Goal: Transaction & Acquisition: Purchase product/service

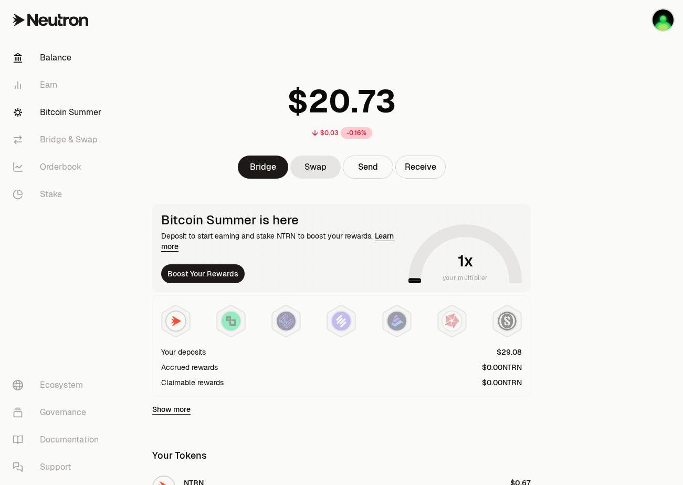
click at [67, 116] on link "Bitcoin Summer" at bounding box center [58, 112] width 109 height 27
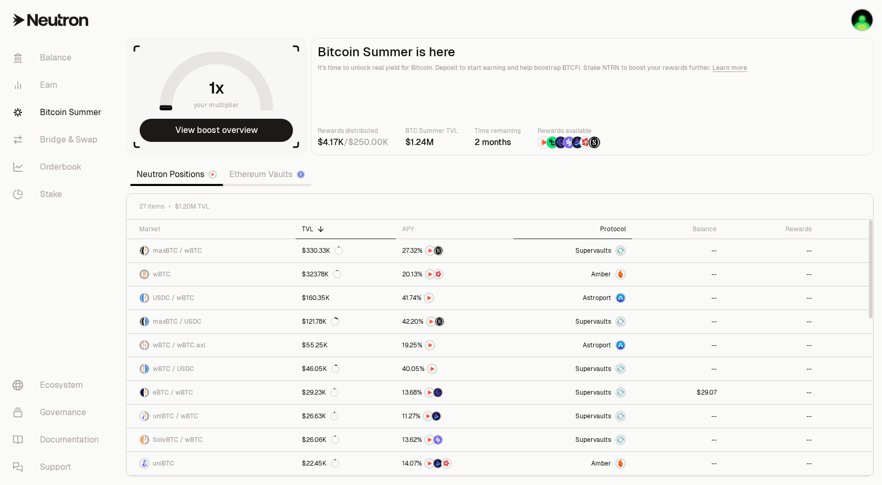
scroll to position [63, 0]
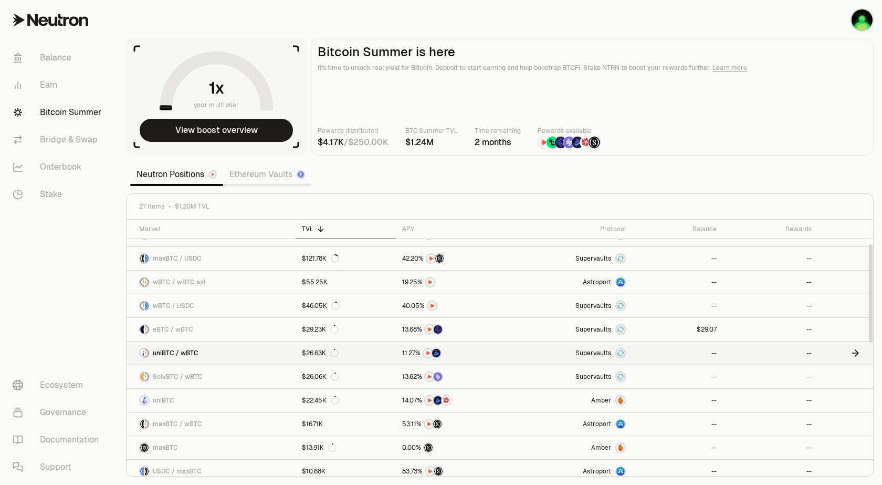
click at [517, 345] on link "Supervaults" at bounding box center [572, 352] width 119 height 23
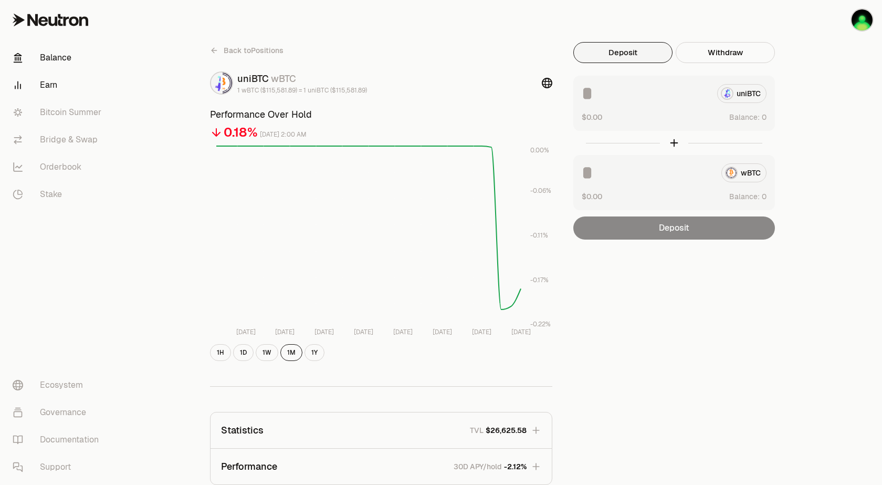
click at [62, 58] on link "Balance" at bounding box center [58, 57] width 109 height 27
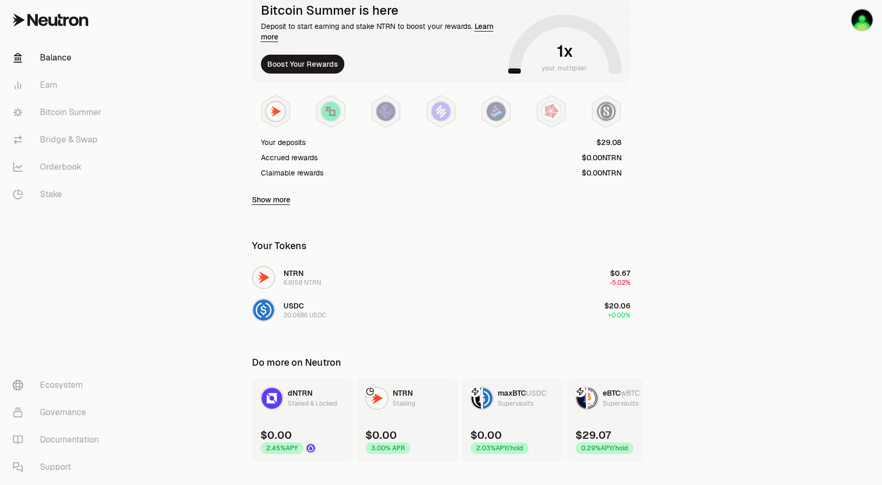
scroll to position [229, 0]
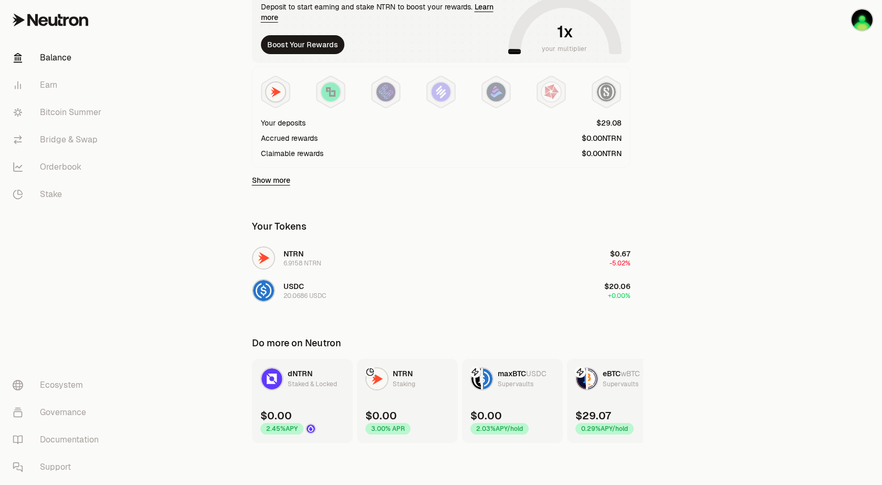
click at [272, 180] on link "Show more" at bounding box center [271, 180] width 38 height 11
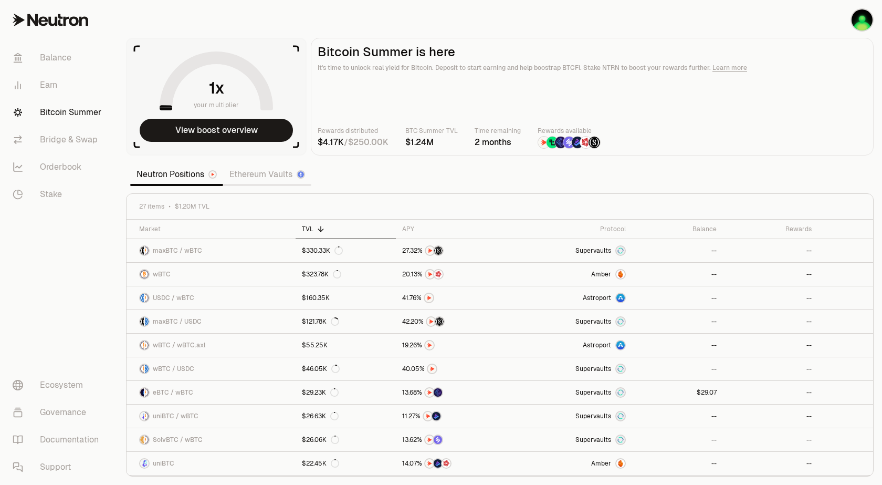
click at [583, 143] on img at bounding box center [586, 143] width 12 height 12
click at [65, 57] on link "Balance" at bounding box center [58, 57] width 109 height 27
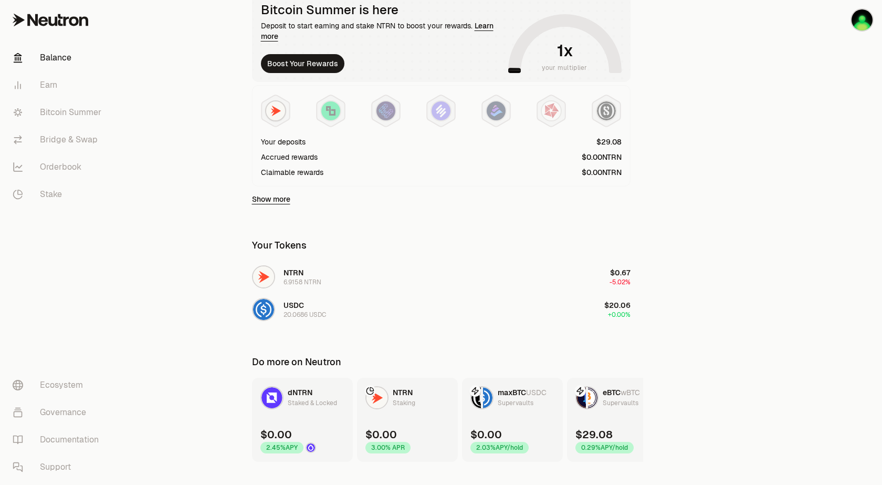
scroll to position [229, 0]
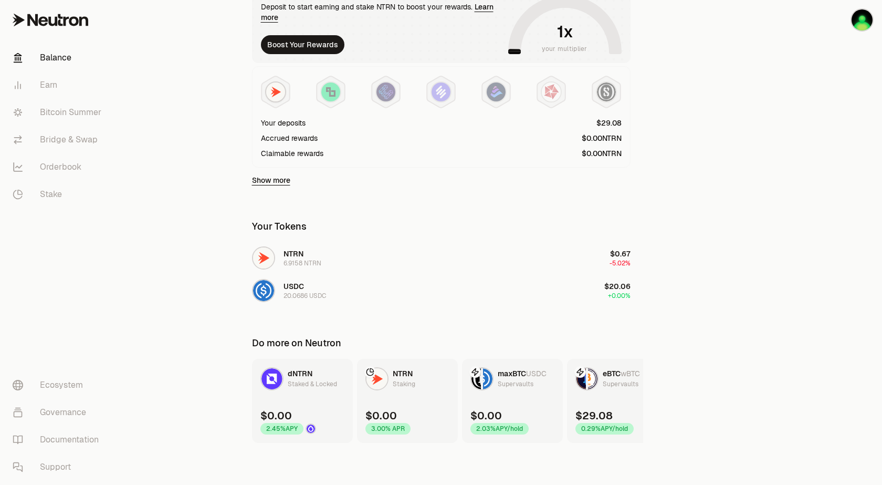
click at [607, 380] on div "Supervaults" at bounding box center [621, 384] width 36 height 11
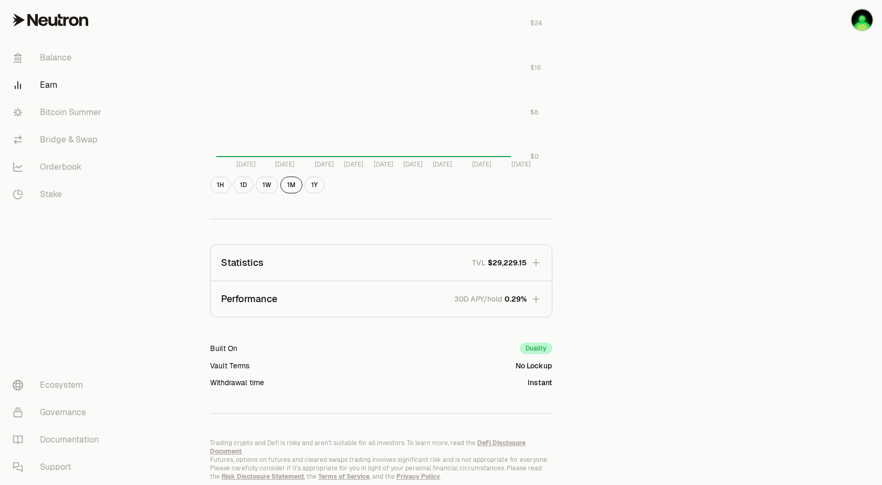
scroll to position [502, 0]
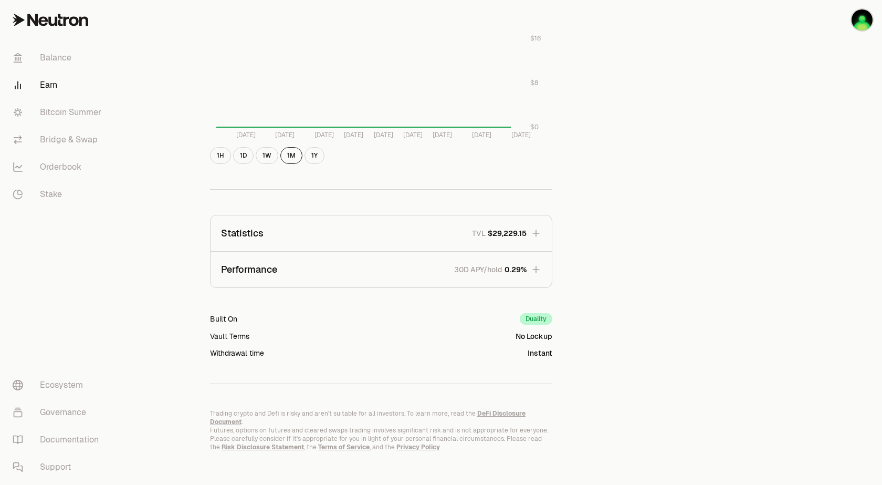
click at [536, 272] on icon "button" at bounding box center [536, 269] width 11 height 11
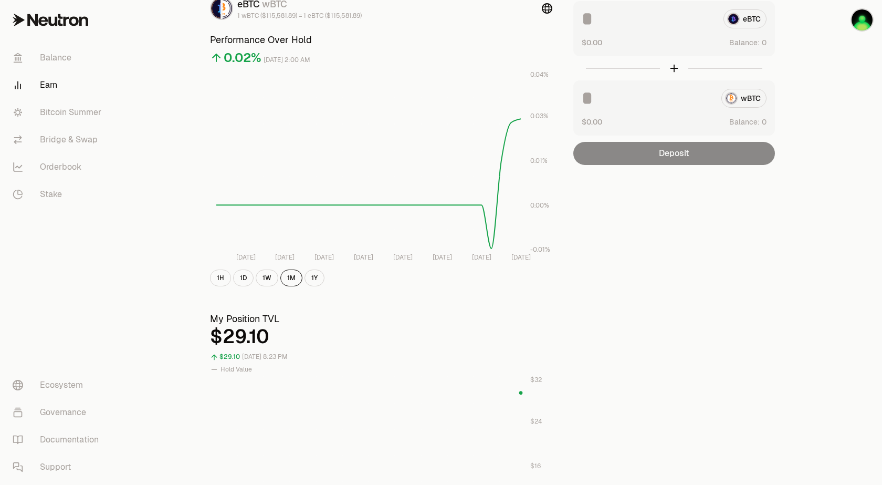
scroll to position [0, 0]
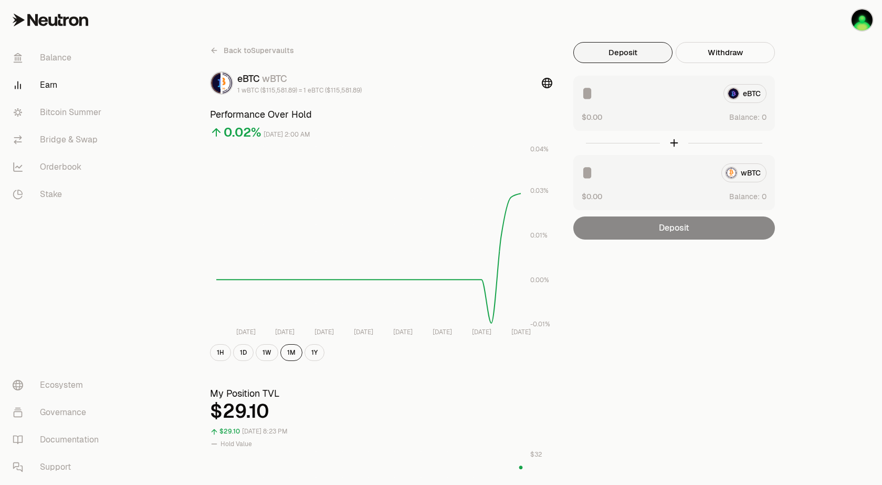
click at [226, 54] on span "Back to Supervaults" at bounding box center [259, 50] width 70 height 11
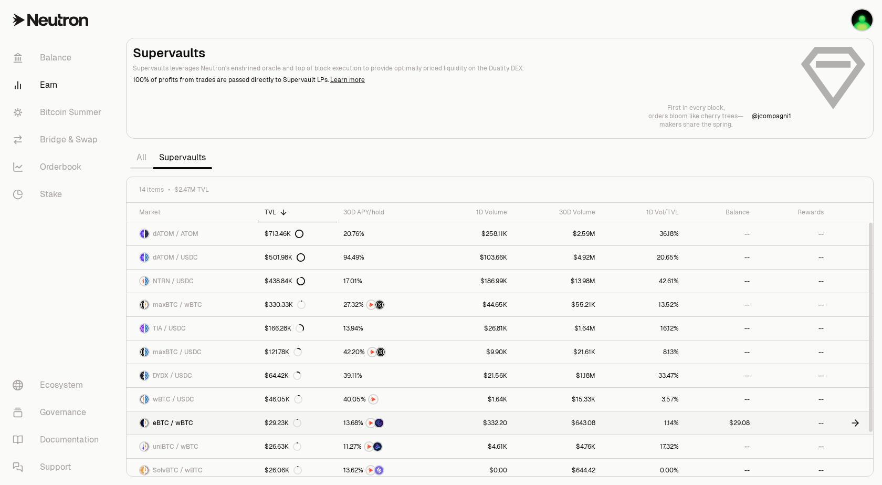
scroll to position [63, 0]
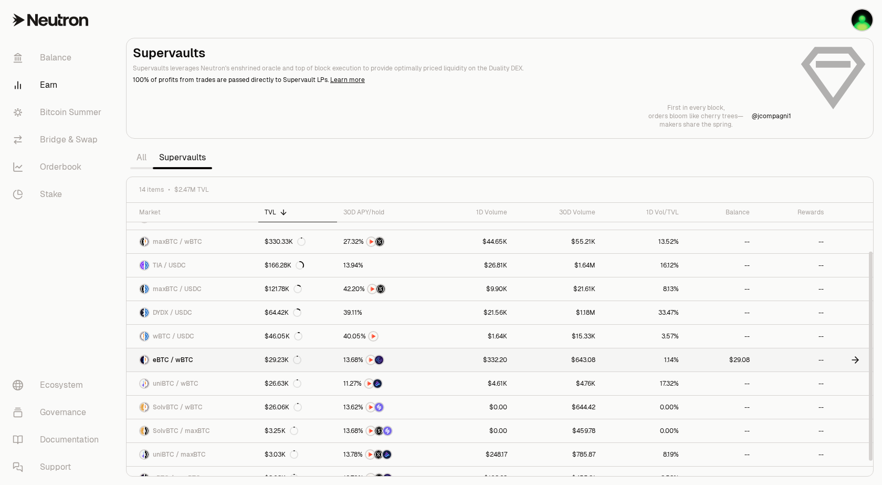
click at [683, 361] on icon at bounding box center [855, 359] width 11 height 11
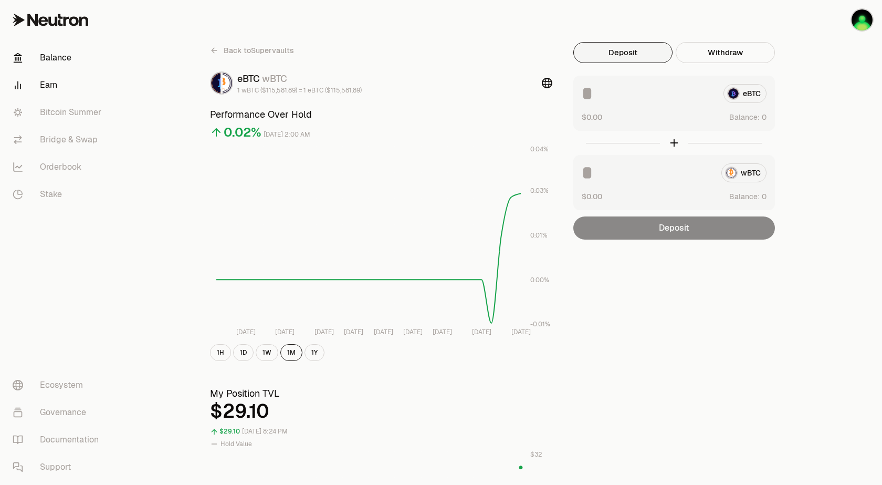
click at [62, 53] on link "Balance" at bounding box center [58, 57] width 109 height 27
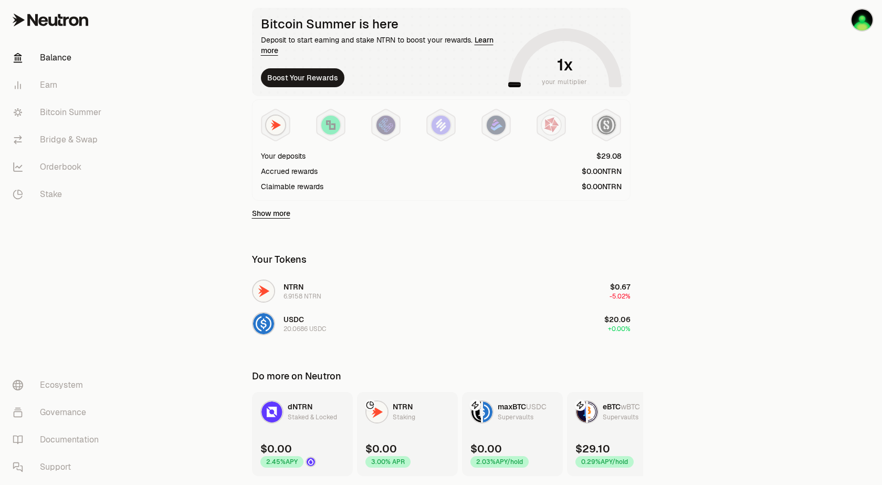
scroll to position [166, 0]
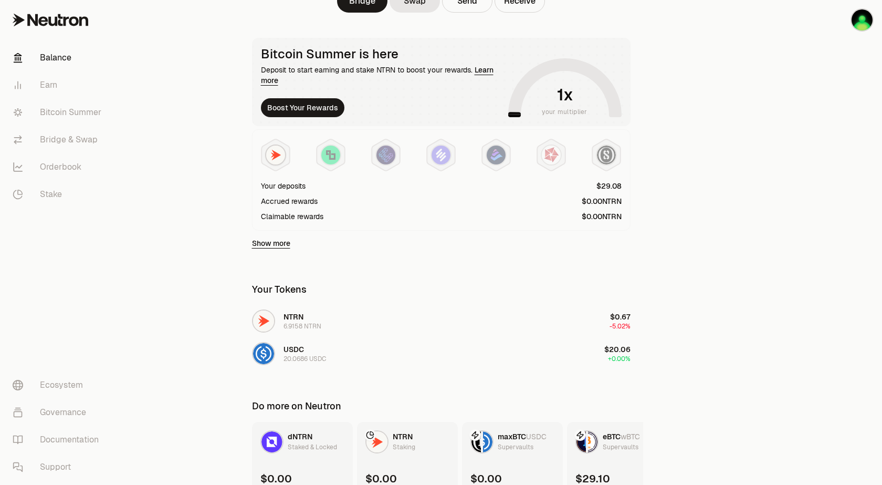
click at [274, 247] on link "Show more" at bounding box center [271, 243] width 38 height 11
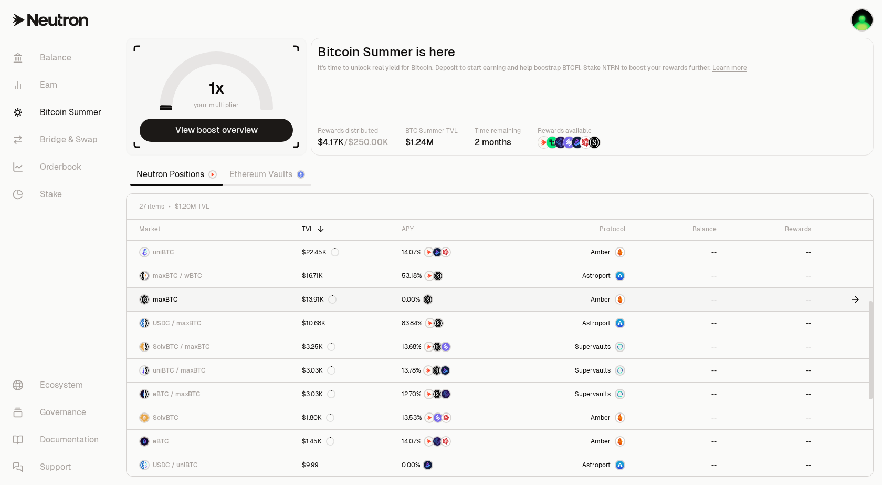
scroll to position [212, 0]
click at [683, 417] on link at bounding box center [845, 416] width 56 height 23
click at [58, 58] on link "Balance" at bounding box center [58, 57] width 109 height 27
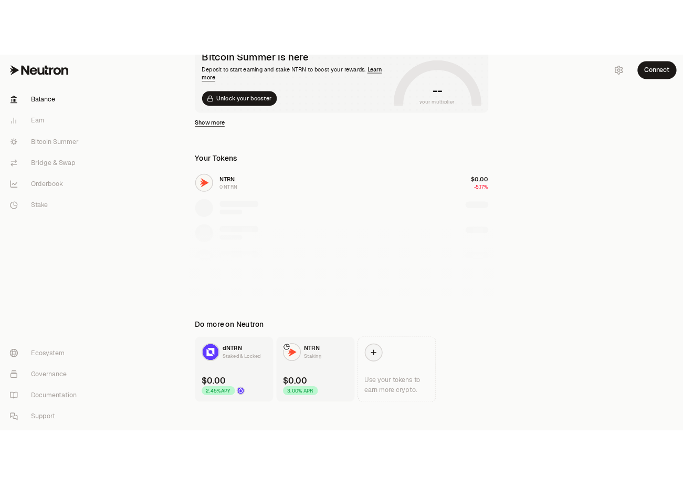
scroll to position [222, 0]
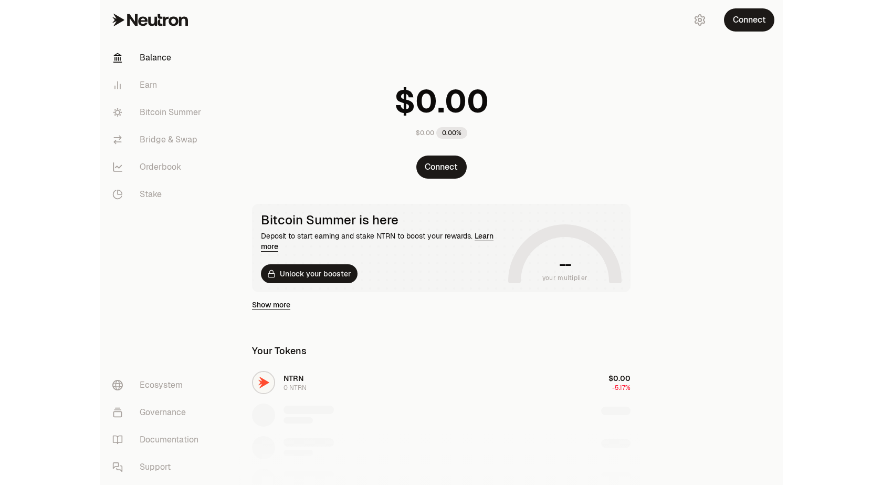
scroll to position [222, 0]
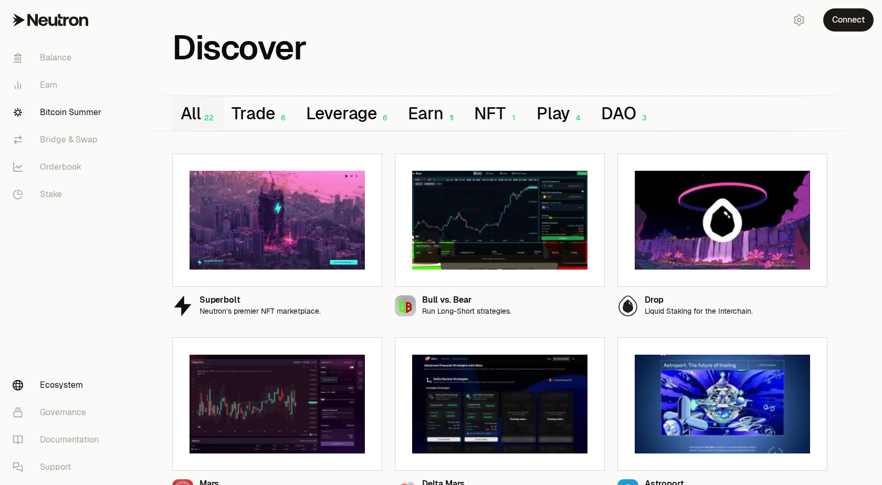
click at [70, 108] on link "Bitcoin Summer" at bounding box center [58, 112] width 109 height 27
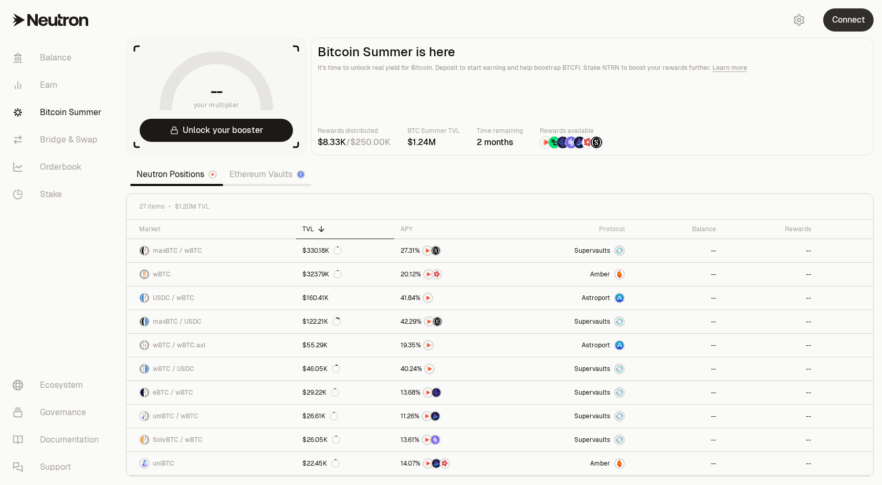
click at [838, 20] on button "Connect" at bounding box center [848, 19] width 50 height 23
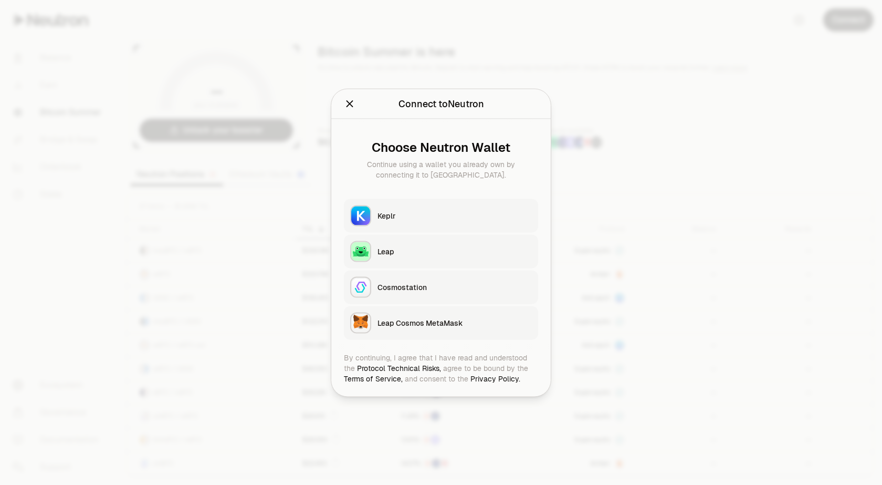
click at [393, 214] on div "Keplr" at bounding box center [455, 215] width 154 height 11
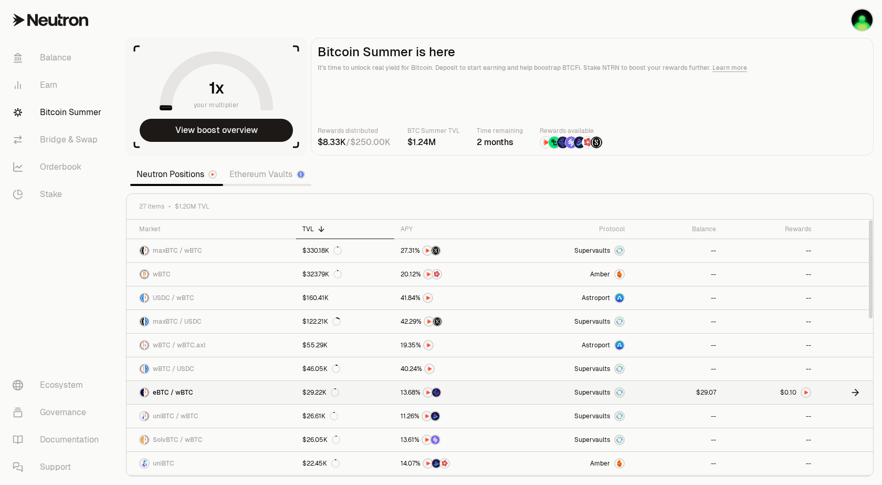
click at [663, 395] on link at bounding box center [676, 392] width 91 height 23
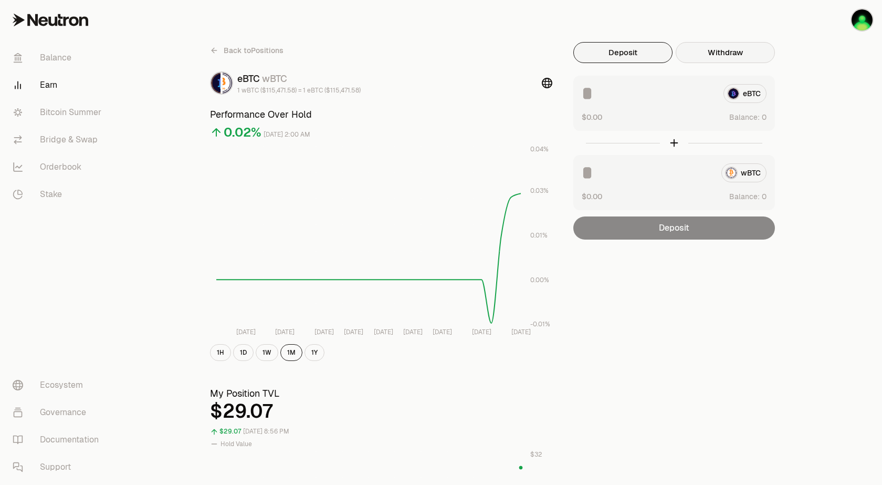
click at [718, 53] on button "Withdraw" at bounding box center [725, 52] width 99 height 21
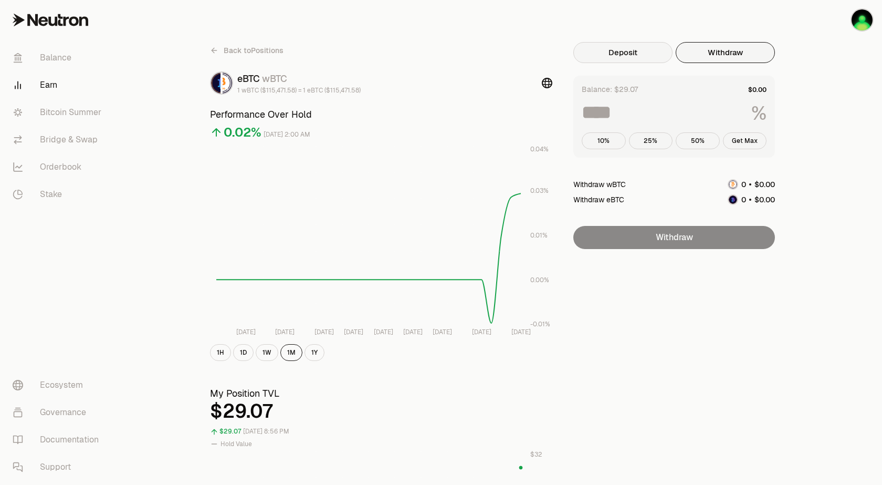
click at [610, 56] on button "Deposit" at bounding box center [622, 52] width 99 height 21
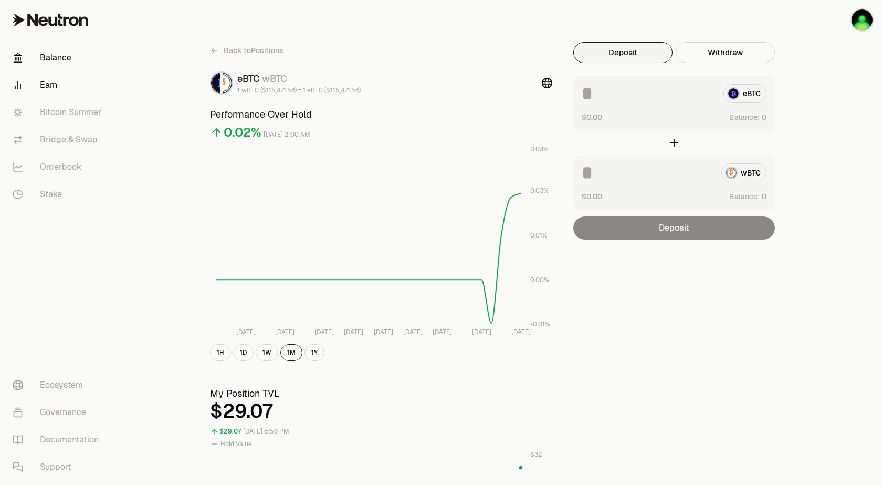
click at [65, 57] on link "Balance" at bounding box center [58, 57] width 109 height 27
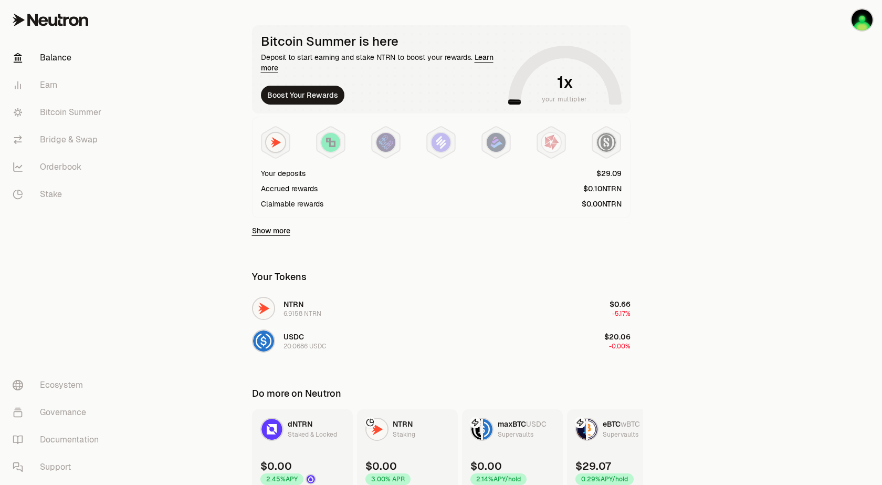
scroll to position [189, 0]
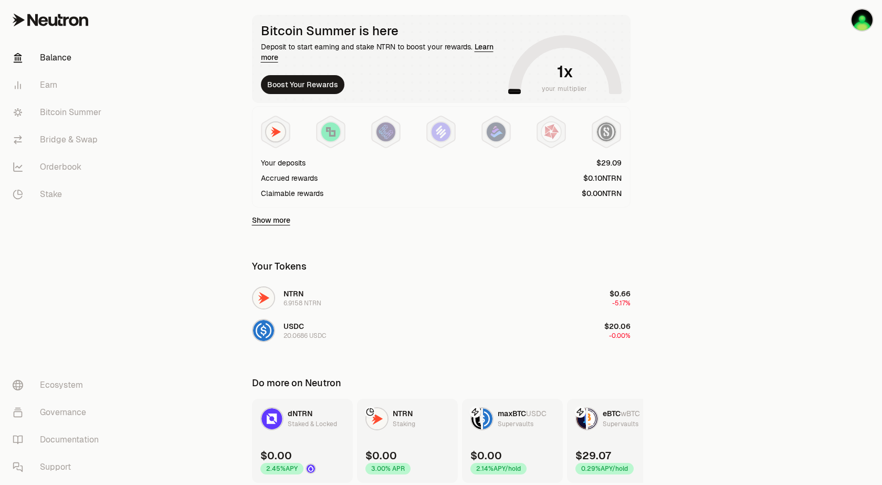
click at [269, 221] on link "Show more" at bounding box center [271, 220] width 38 height 11
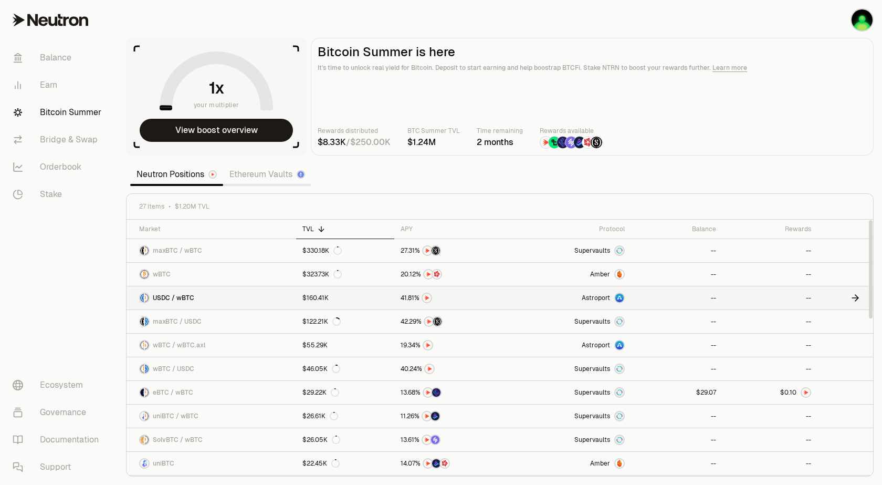
click at [852, 298] on icon at bounding box center [855, 297] width 11 height 11
